Goal: Task Accomplishment & Management: Manage account settings

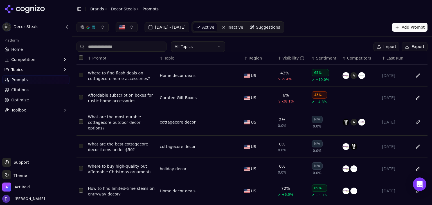
click at [20, 53] on link "Home" at bounding box center [35, 49] width 67 height 9
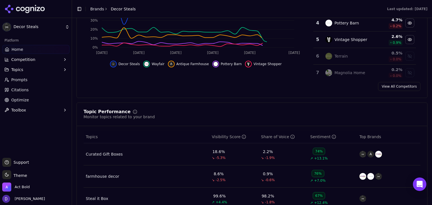
scroll to position [225, 0]
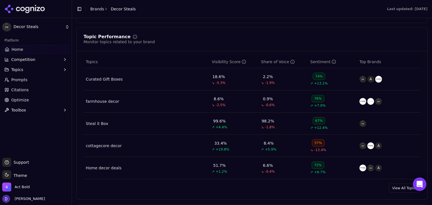
click at [393, 189] on link "View All Topics" at bounding box center [404, 188] width 32 height 9
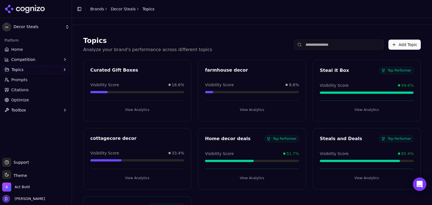
click at [30, 43] on div "Platform" at bounding box center [35, 40] width 67 height 9
click at [29, 50] on link "Home" at bounding box center [35, 49] width 67 height 9
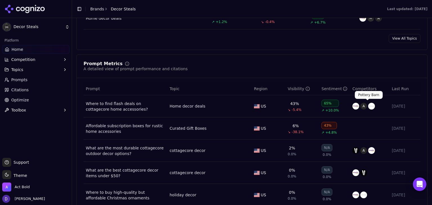
scroll to position [450, 0]
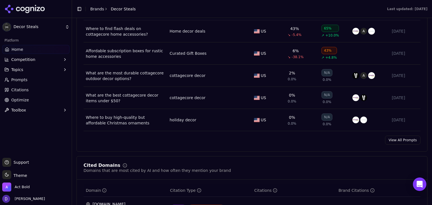
click at [396, 142] on link "View All Prompts" at bounding box center [402, 140] width 35 height 9
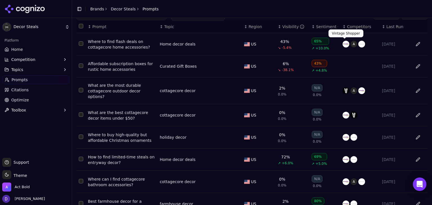
scroll to position [100, 0]
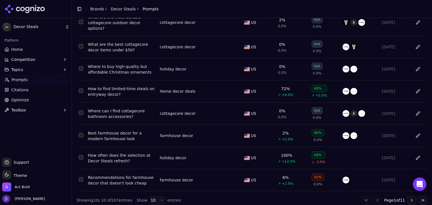
click at [148, 194] on html "Decor Steals Platform Home Competition Topics Prompts Citations Optimize Toolbo…" at bounding box center [216, 102] width 432 height 205
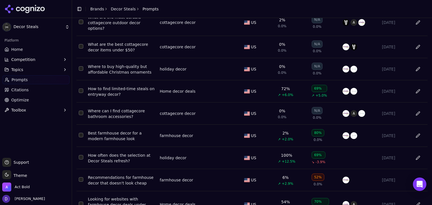
scroll to position [0, 0]
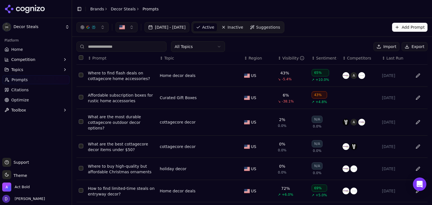
click at [81, 61] on th "Data table" at bounding box center [80, 58] width 9 height 13
click at [82, 58] on button "Select all rows" at bounding box center [81, 57] width 4 height 4
click at [349, 49] on button "Deactivate ( 100 )" at bounding box center [348, 46] width 46 height 9
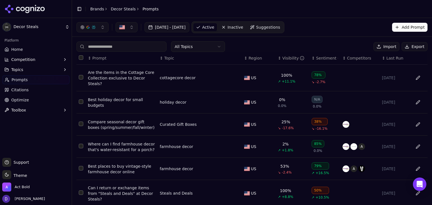
click at [79, 56] on button "Select all rows" at bounding box center [81, 57] width 4 height 4
click at [373, 47] on button "Import" at bounding box center [386, 46] width 26 height 9
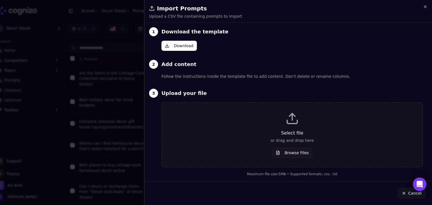
click at [352, 47] on div "Download" at bounding box center [291, 46] width 261 height 10
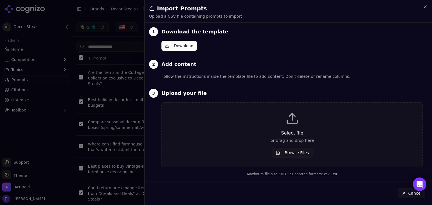
click at [114, 18] on div at bounding box center [216, 102] width 432 height 205
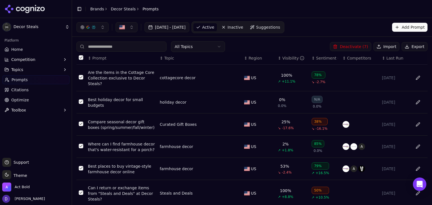
click at [353, 45] on button "Deactivate ( 7 )" at bounding box center [350, 46] width 41 height 9
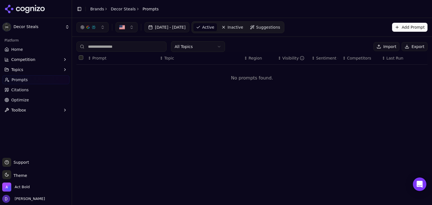
click at [418, 23] on button "Add Prompt" at bounding box center [409, 27] width 35 height 9
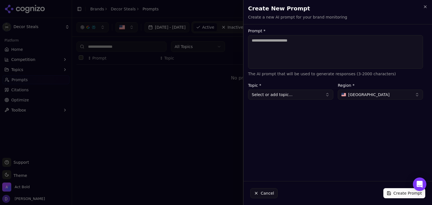
click at [214, 24] on div at bounding box center [216, 102] width 432 height 205
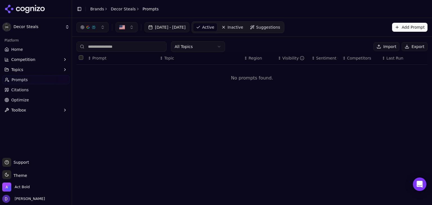
click at [385, 47] on button "Import" at bounding box center [386, 46] width 26 height 9
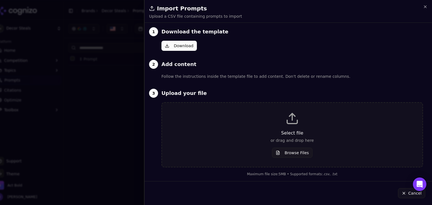
click at [187, 47] on button "Download" at bounding box center [178, 46] width 35 height 10
click at [302, 127] on div "Select file or drag and drop here Browse Files" at bounding box center [292, 135] width 242 height 46
click at [291, 127] on div "Select file or drag and drop here Browse Files" at bounding box center [292, 135] width 242 height 46
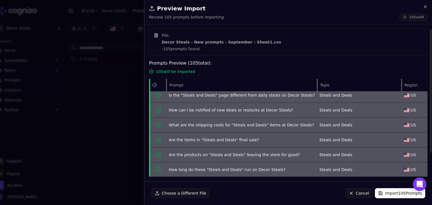
scroll to position [53, 0]
click at [396, 193] on button "Import 105 Prompts" at bounding box center [400, 193] width 50 height 10
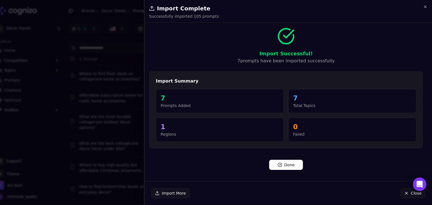
click at [113, 38] on div at bounding box center [216, 102] width 432 height 205
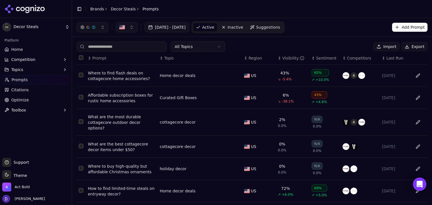
click at [32, 51] on link "Home" at bounding box center [35, 49] width 67 height 9
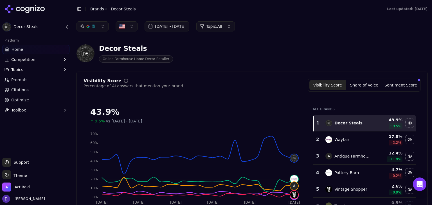
click at [152, 24] on button "[DATE] - [DATE]" at bounding box center [166, 26] width 45 height 10
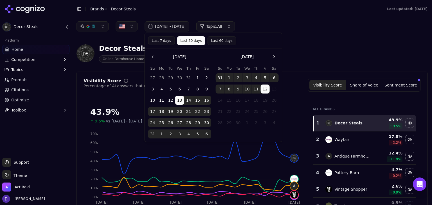
click at [160, 42] on button "Last 7 days" at bounding box center [161, 40] width 27 height 9
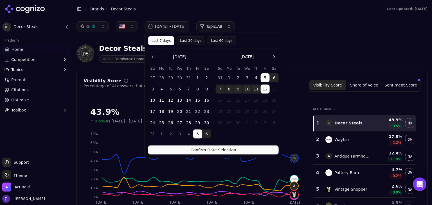
click at [192, 149] on button "Confirm Date Selection" at bounding box center [213, 150] width 130 height 9
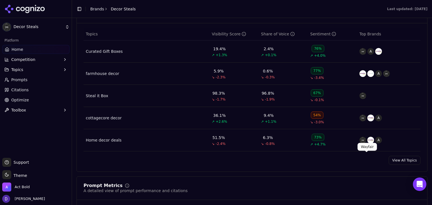
scroll to position [262, 0]
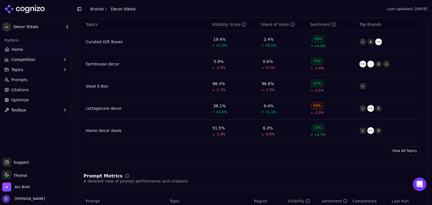
click at [399, 150] on link "View All Topics" at bounding box center [404, 150] width 32 height 9
